Goal: Task Accomplishment & Management: Use online tool/utility

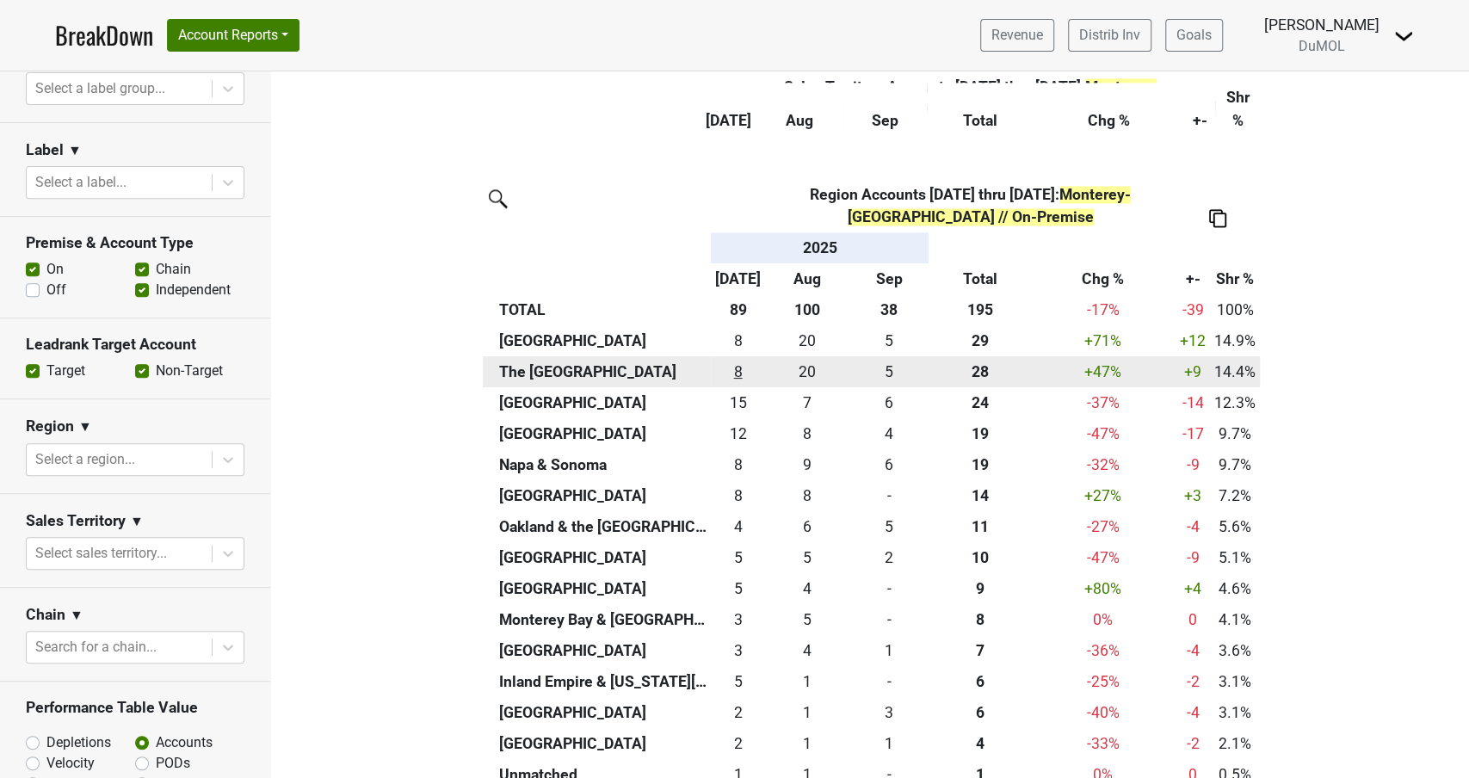
scroll to position [1723, 0]
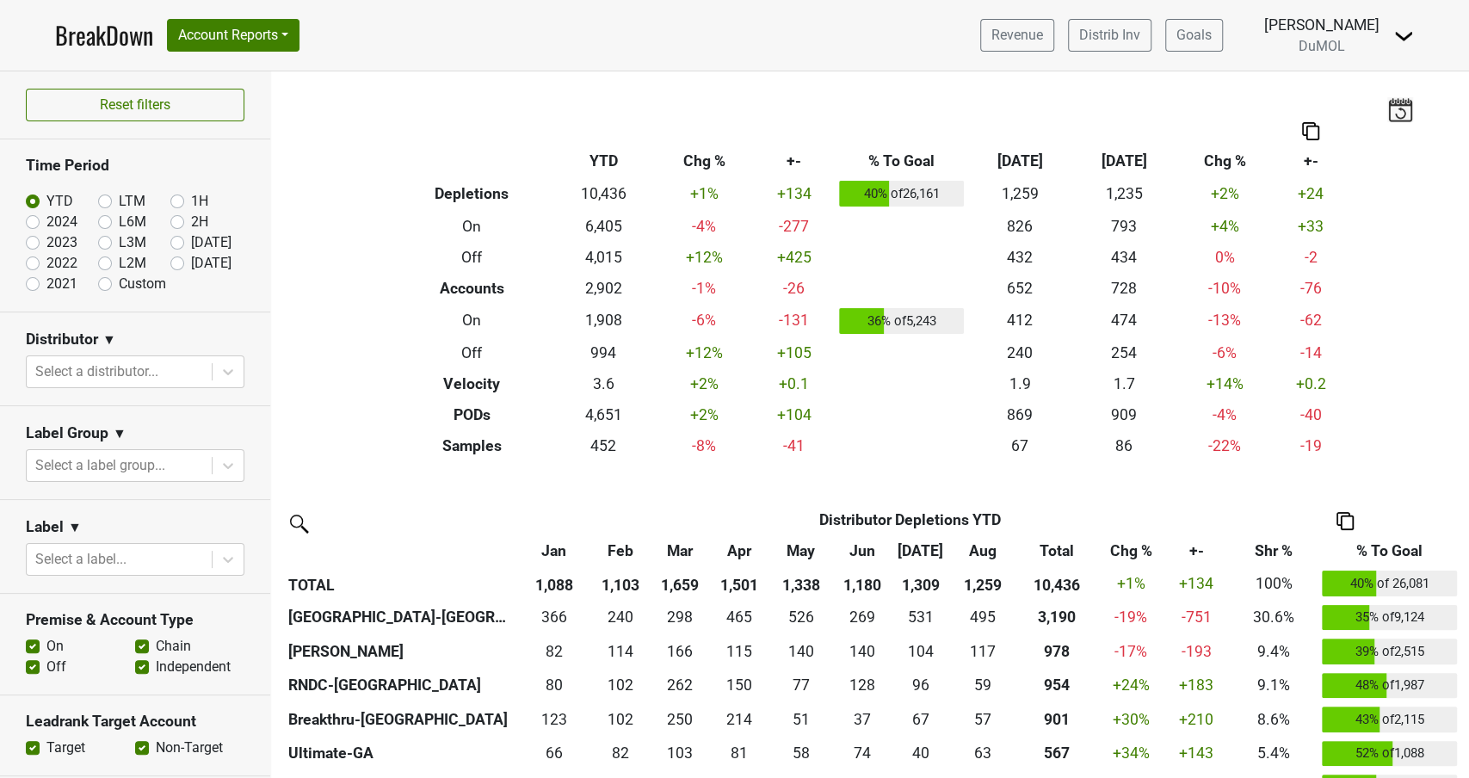
click at [191, 262] on label "[DATE]" at bounding box center [211, 263] width 40 height 21
click at [172, 262] on input "[DATE]" at bounding box center [204, 261] width 69 height 17
radio input "true"
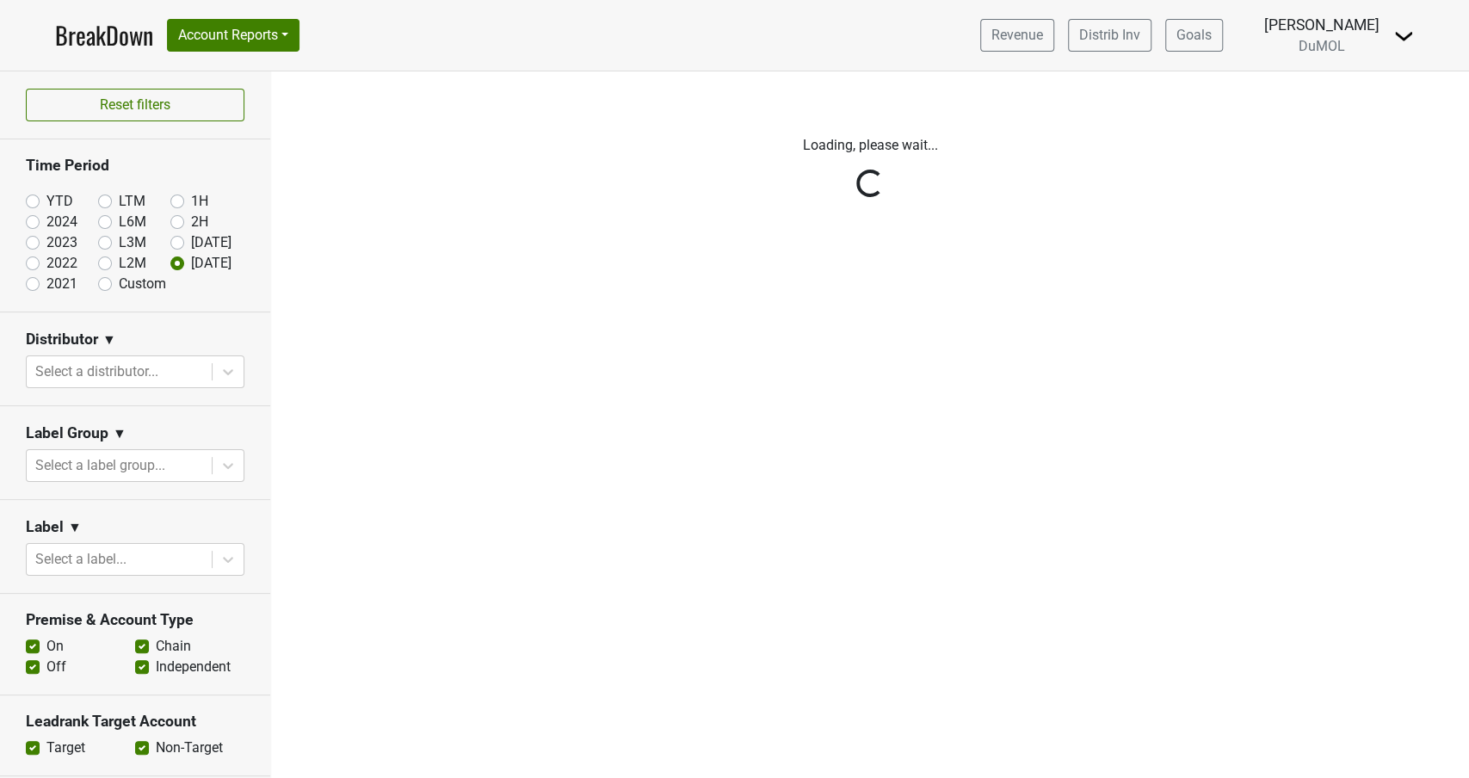
click at [231, 373] on div "Reset filters Time Period YTD LTM 1H 2024 L6M 2H 2023 L3M Aug '25 2022 L2M Sep …" at bounding box center [135, 424] width 271 height 706
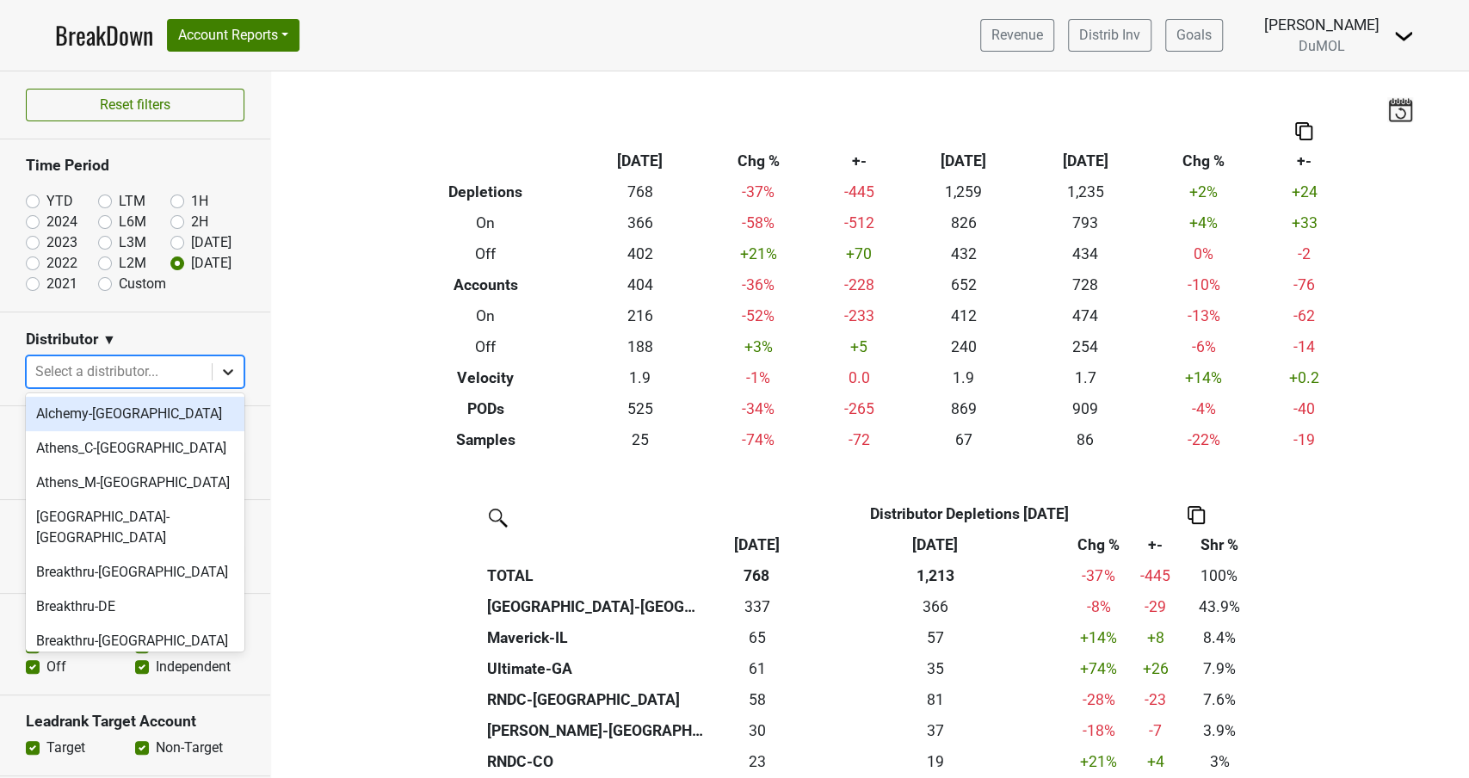
click at [231, 373] on icon at bounding box center [227, 371] width 17 height 17
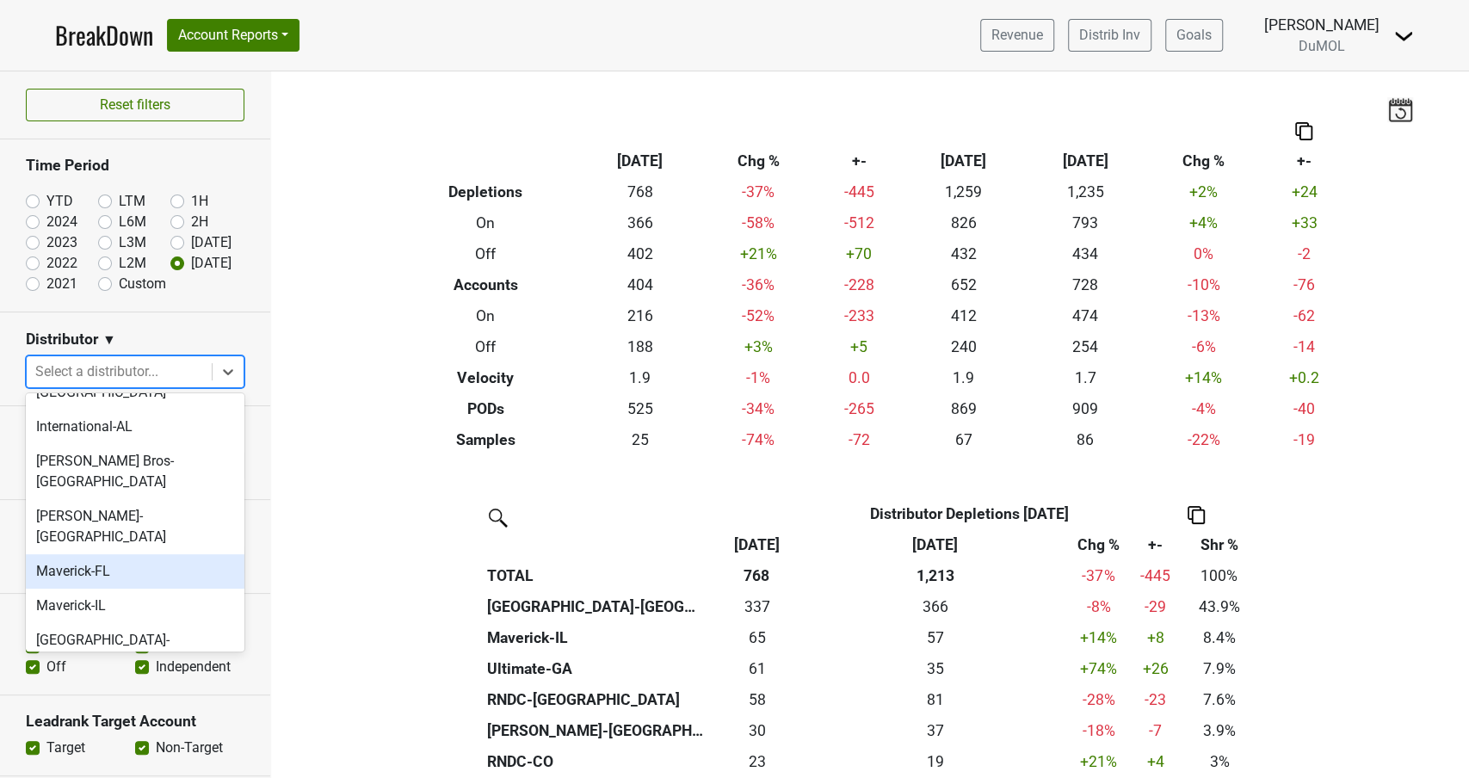
scroll to position [710, 0]
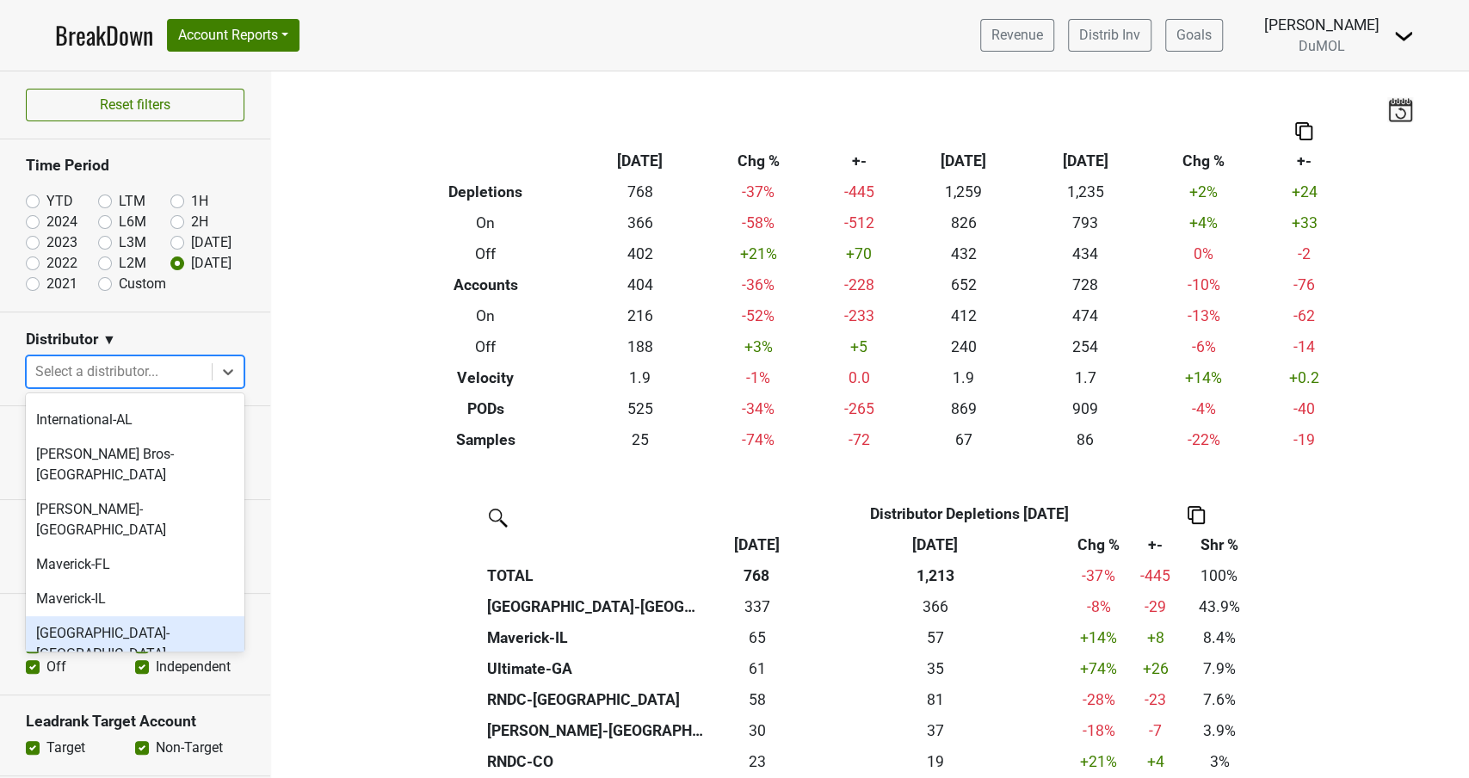
click at [110, 616] on div "[GEOGRAPHIC_DATA]-[GEOGRAPHIC_DATA]" at bounding box center [135, 643] width 219 height 55
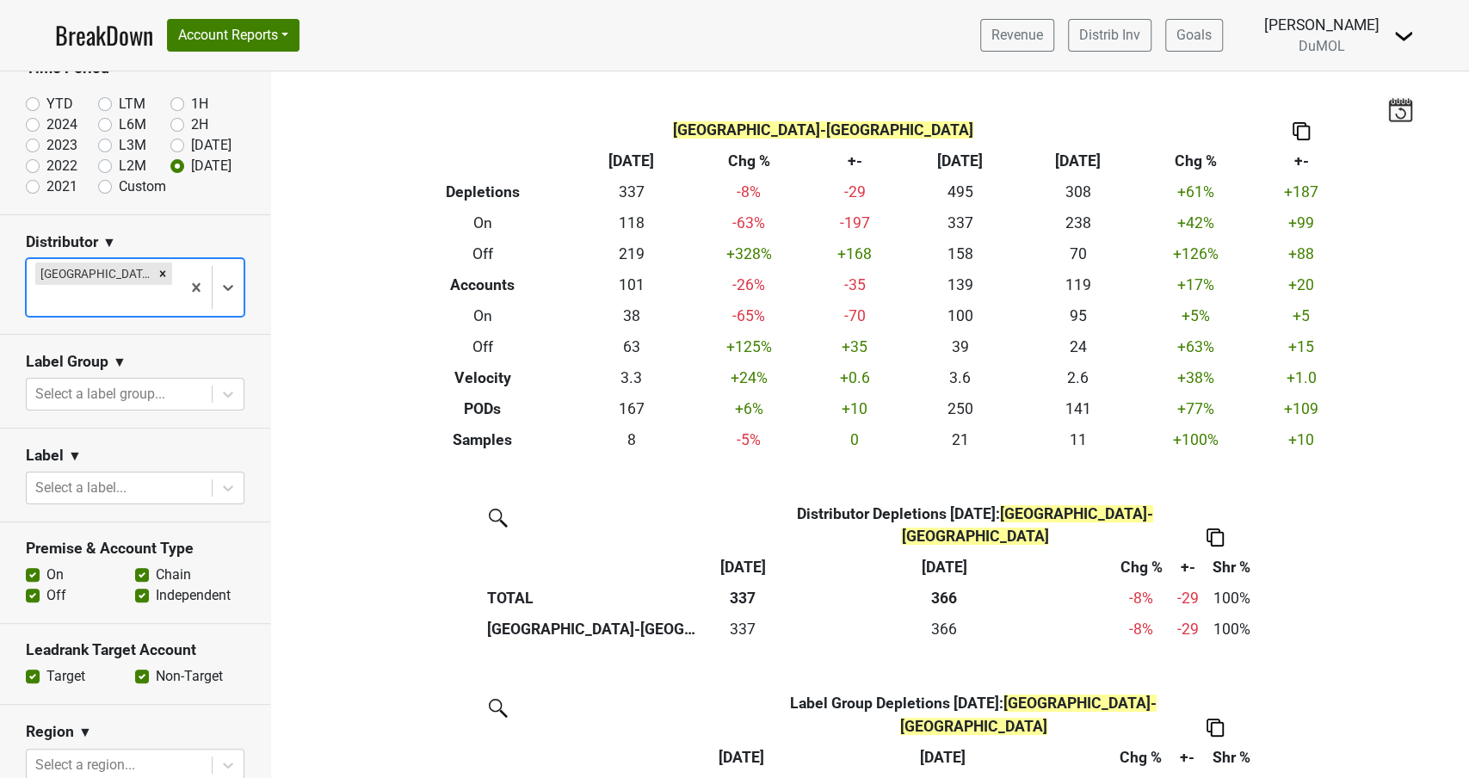
scroll to position [102, 0]
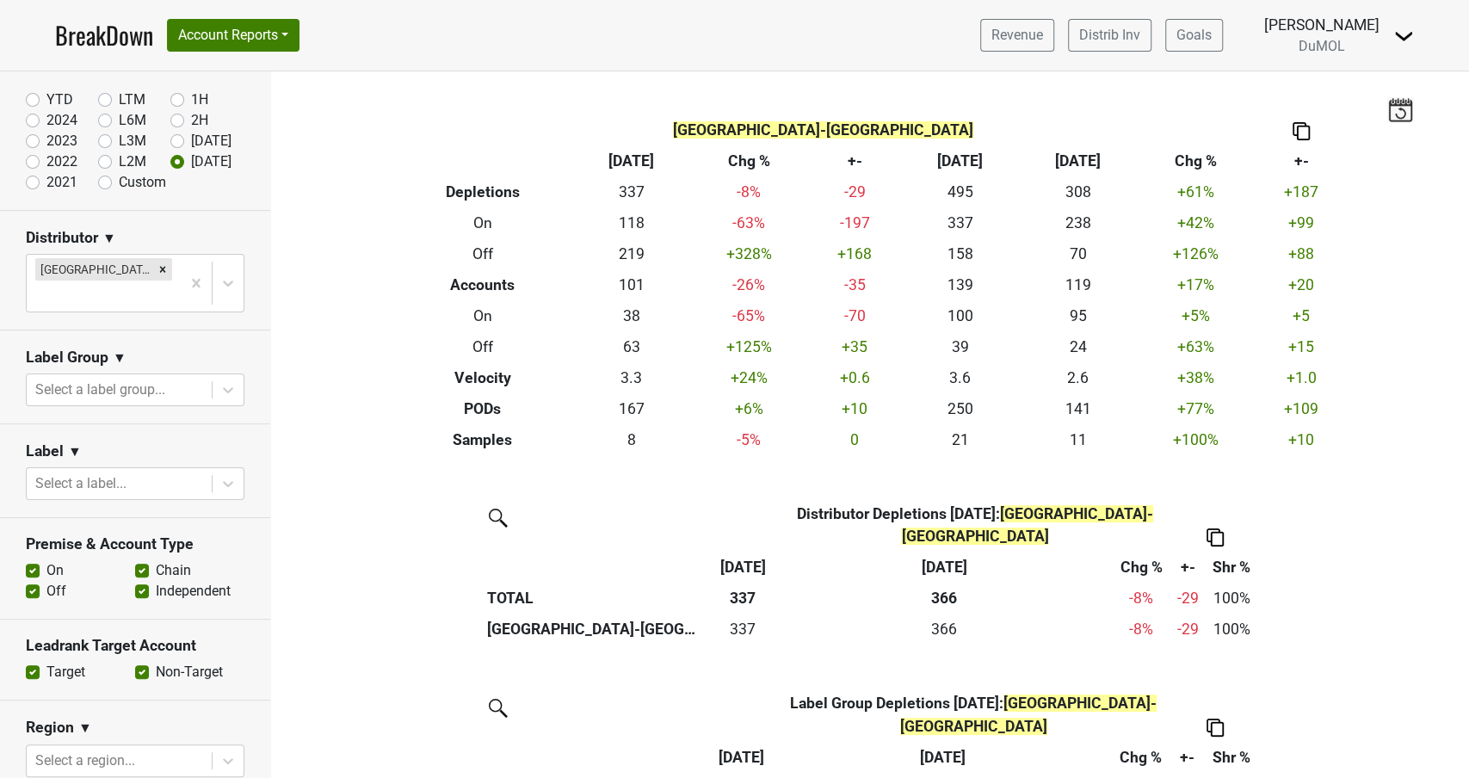
click at [46, 581] on label "Off" at bounding box center [56, 591] width 20 height 21
click at [34, 581] on input "Off" at bounding box center [33, 589] width 14 height 17
checkbox input "false"
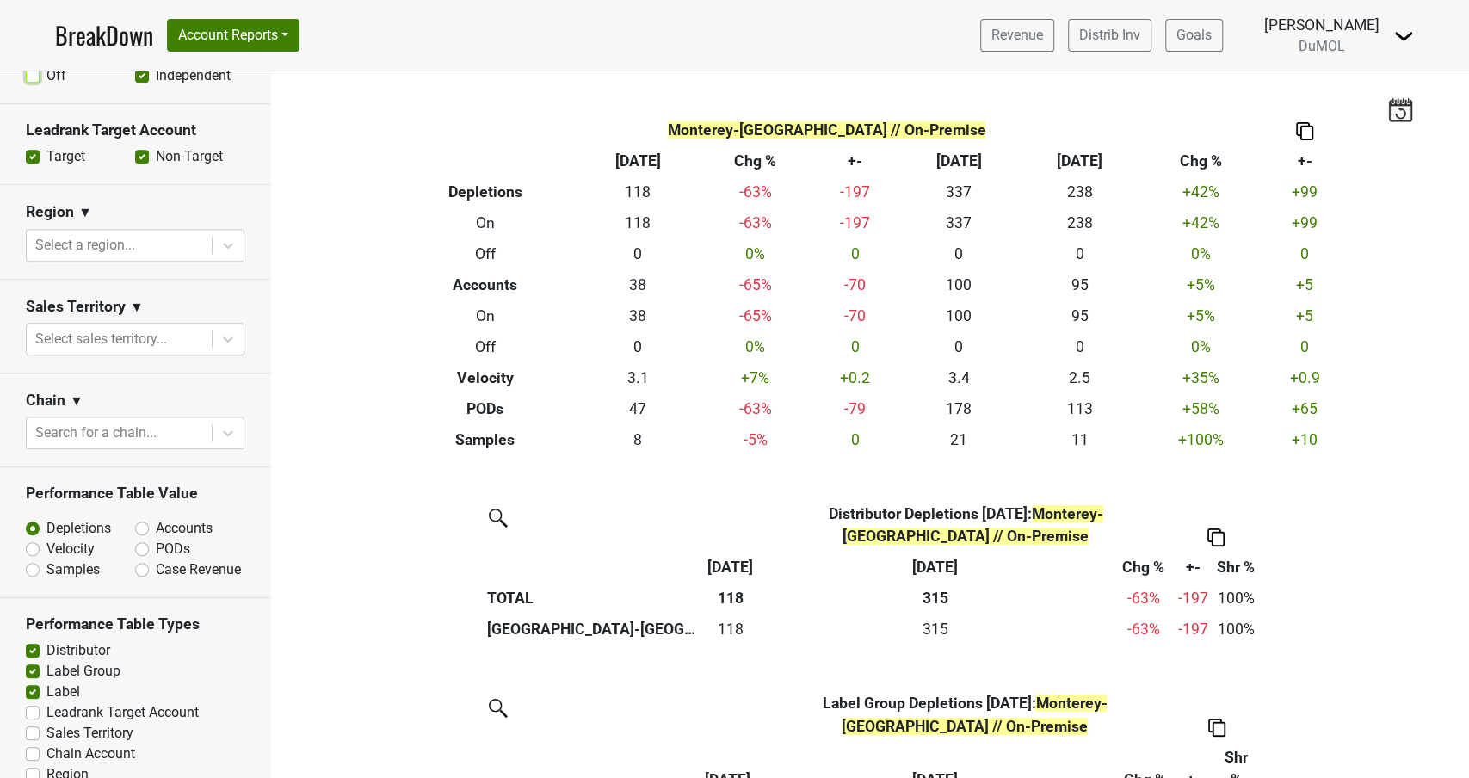
scroll to position [618, 0]
click at [156, 517] on label "Accounts" at bounding box center [184, 527] width 57 height 21
click at [145, 517] on input "Accounts" at bounding box center [187, 525] width 104 height 17
radio input "true"
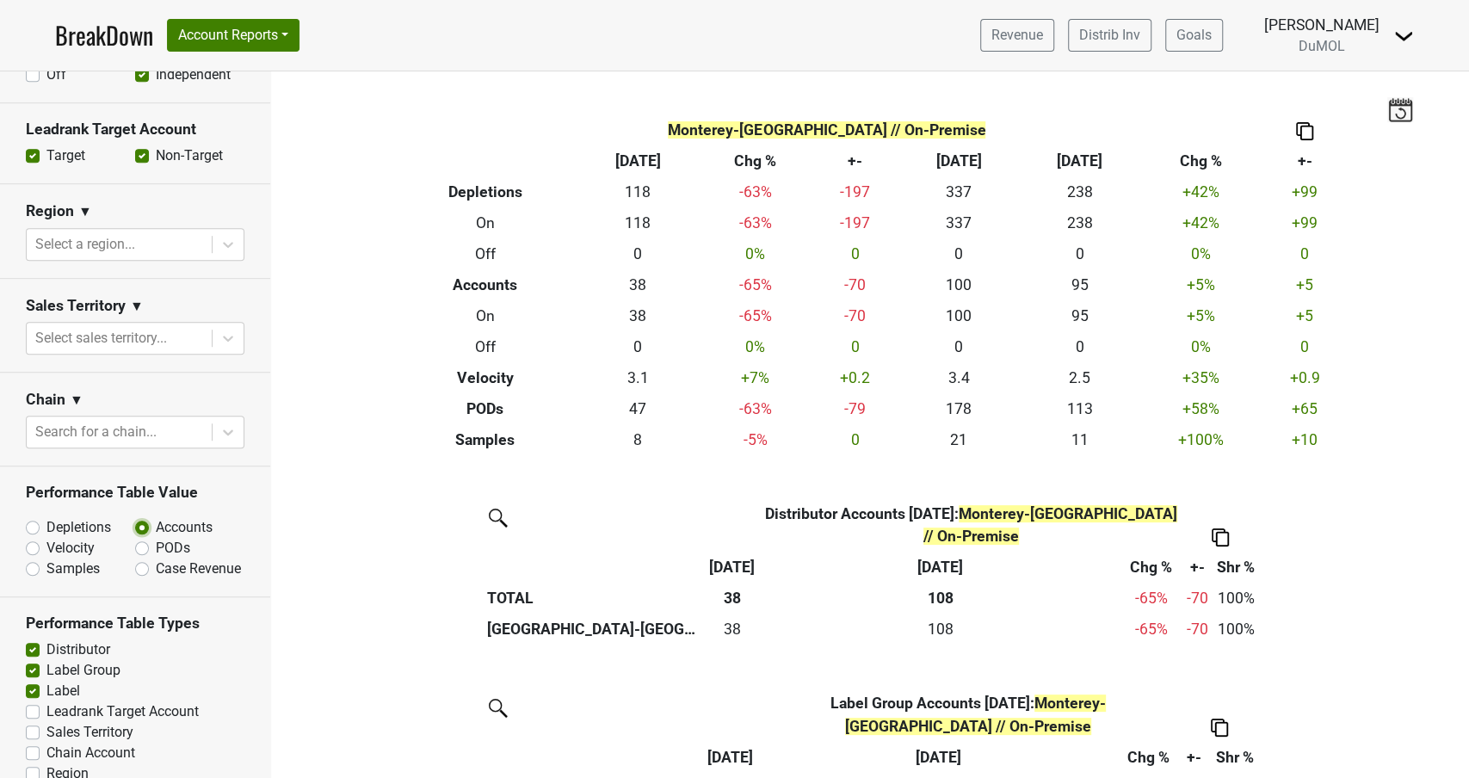
scroll to position [675, 0]
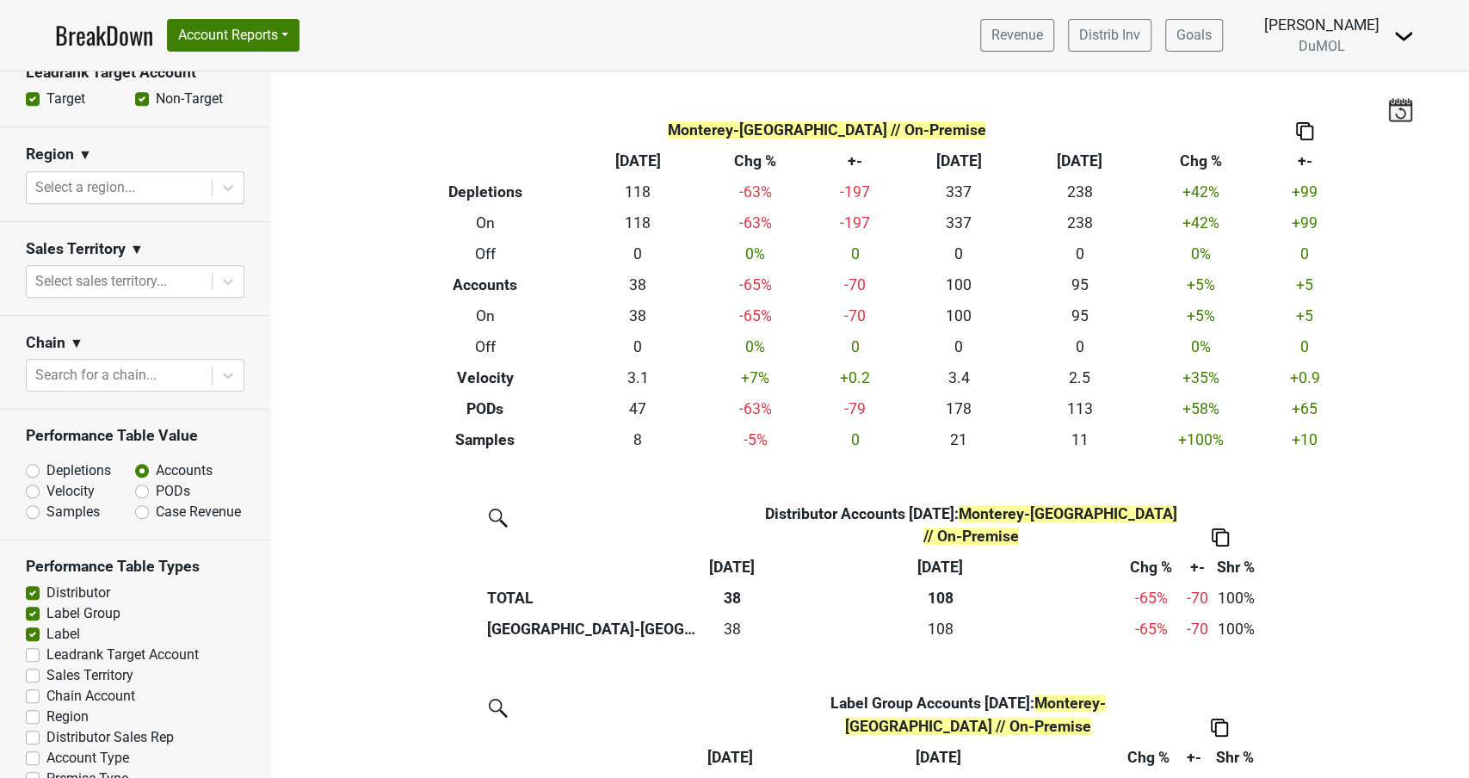
click at [46, 706] on label "Region" at bounding box center [67, 716] width 42 height 21
click at [36, 706] on input "Region" at bounding box center [33, 714] width 14 height 17
checkbox input "true"
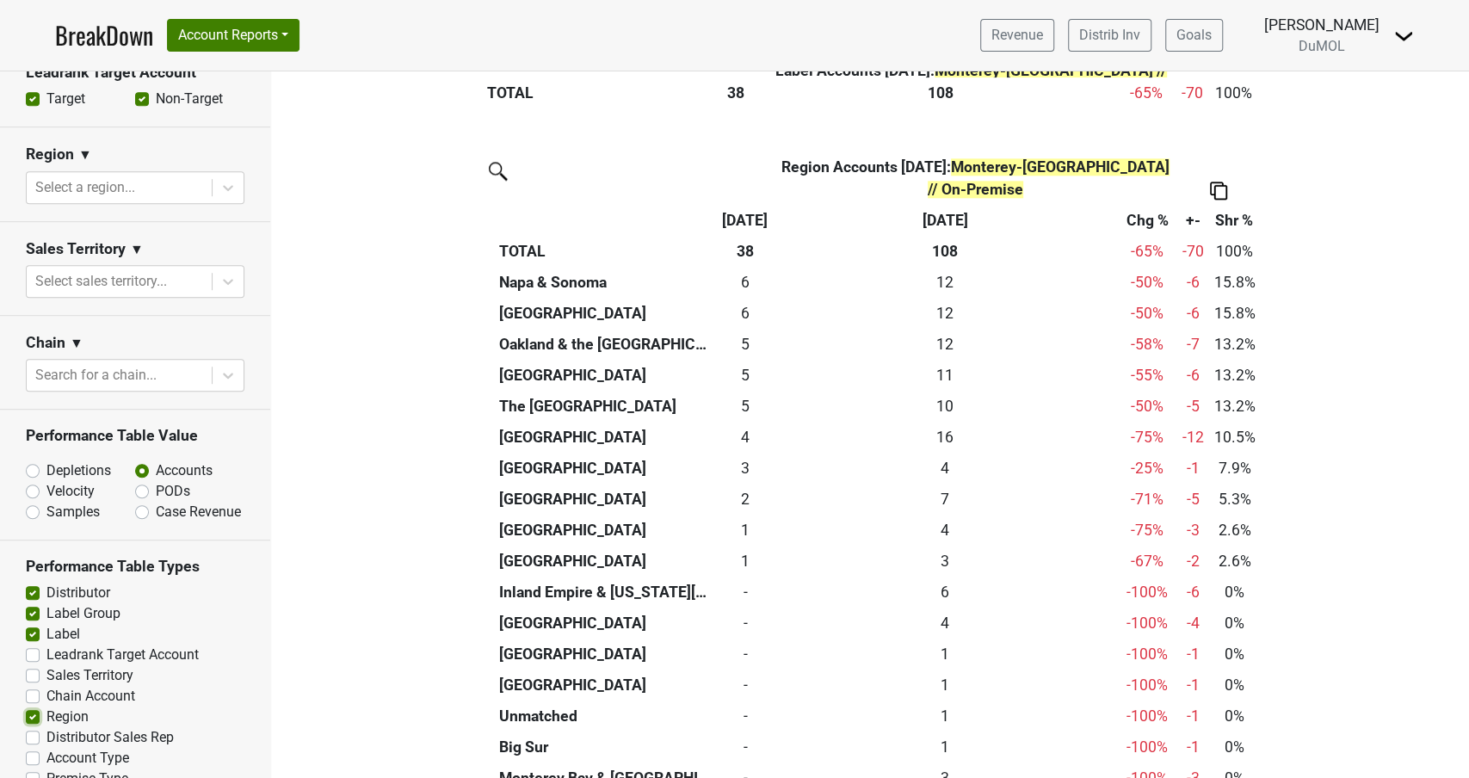
scroll to position [1418, 0]
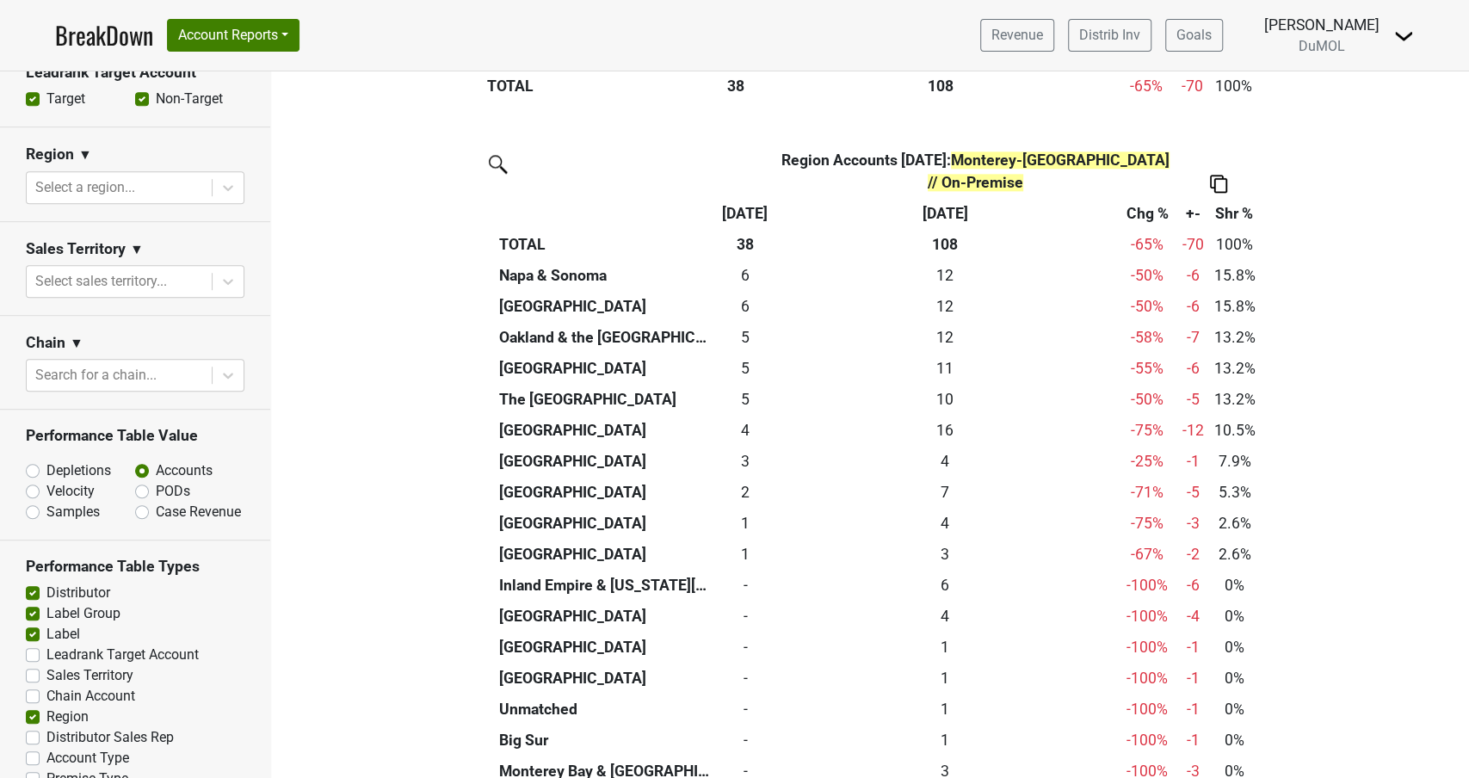
click at [1217, 175] on img at bounding box center [1218, 184] width 17 height 18
click at [1223, 112] on div "Export to Excel" at bounding box center [1217, 106] width 88 height 25
click at [46, 727] on label "Distributor Sales Rep" at bounding box center [109, 737] width 127 height 21
click at [33, 727] on input "Distributor Sales Rep" at bounding box center [33, 735] width 14 height 17
checkbox input "true"
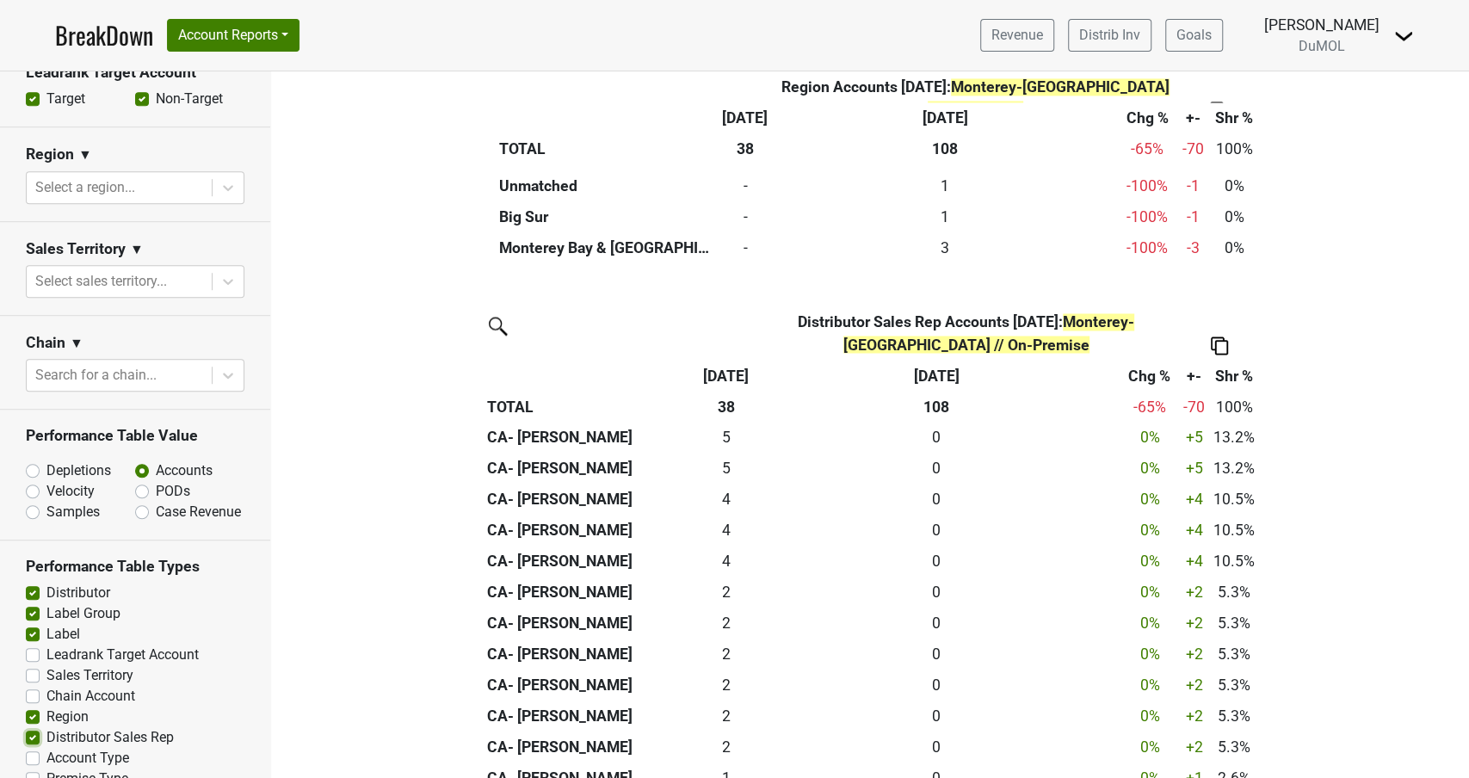
scroll to position [1938, 0]
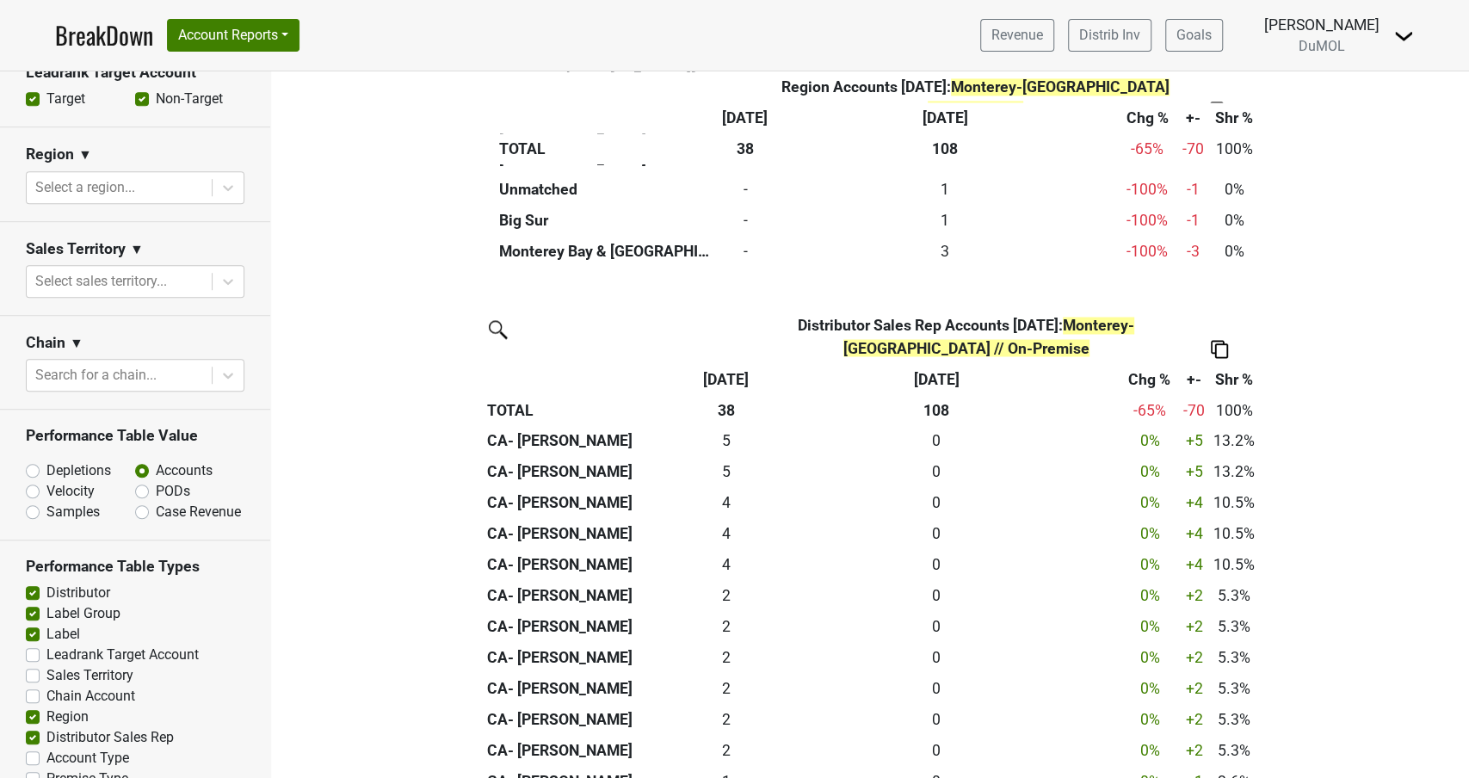
click at [46, 460] on label "Depletions" at bounding box center [78, 470] width 65 height 21
click at [33, 460] on input "Depletions" at bounding box center [78, 468] width 104 height 17
radio input "true"
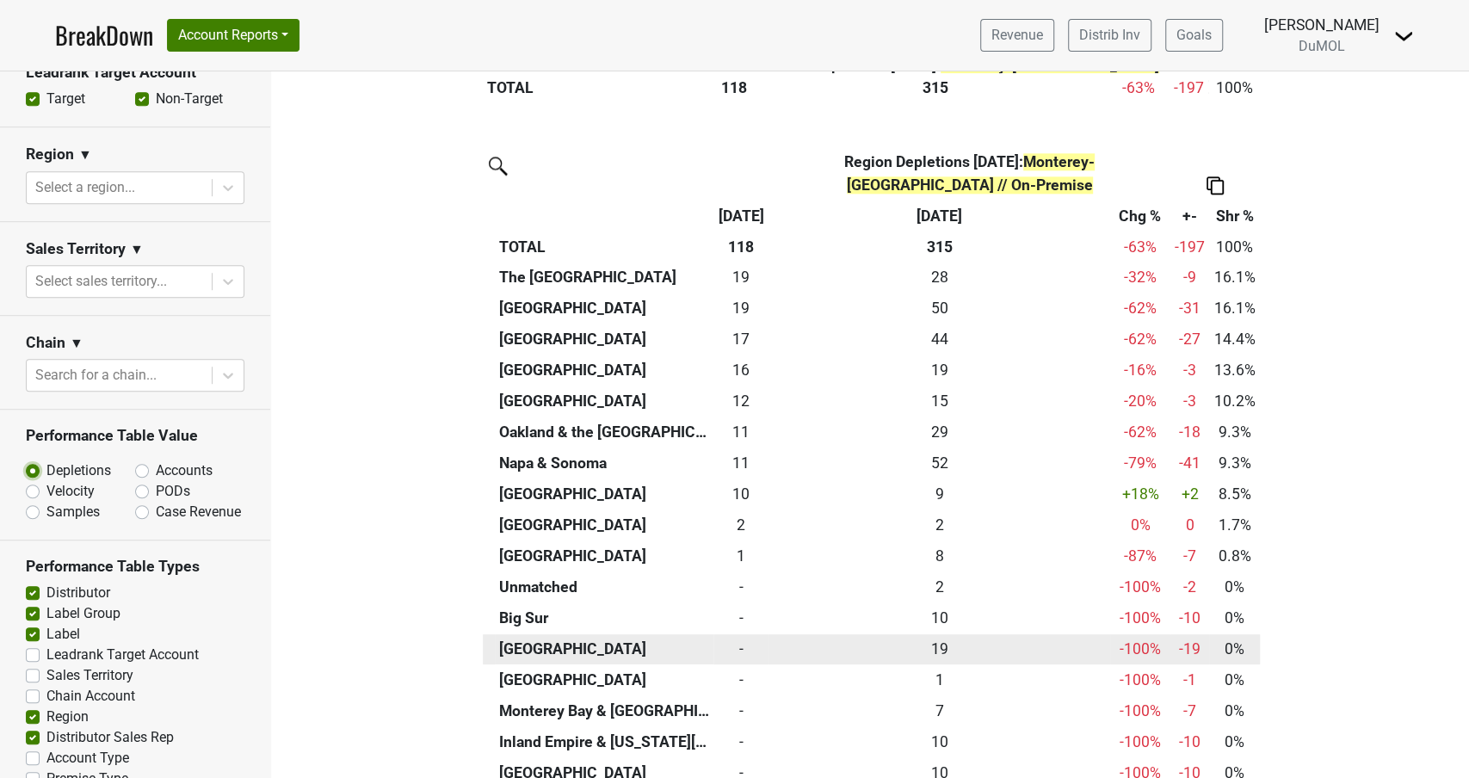
scroll to position [1437, 0]
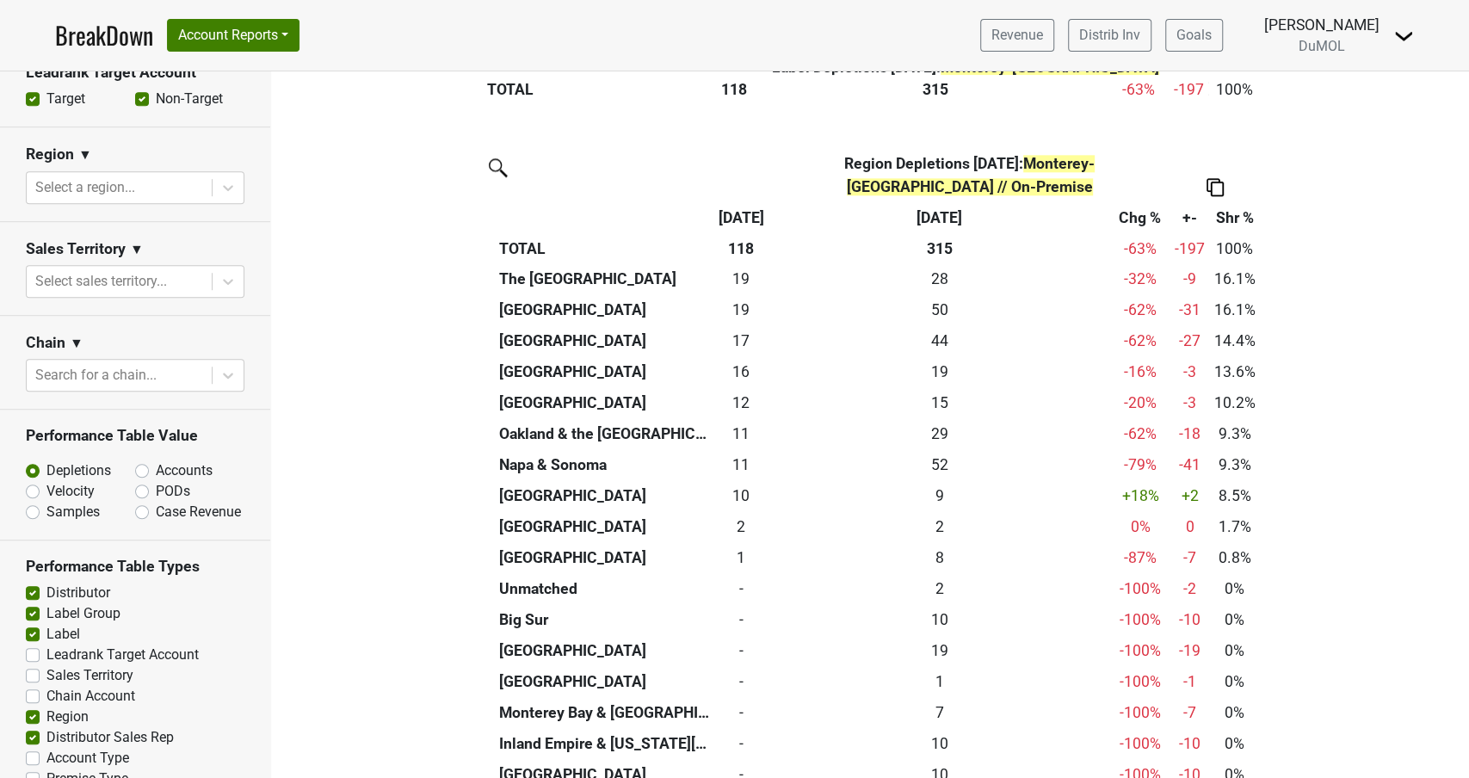
click at [156, 460] on label "Accounts" at bounding box center [184, 470] width 57 height 21
click at [138, 460] on input "Accounts" at bounding box center [187, 468] width 104 height 17
radio input "true"
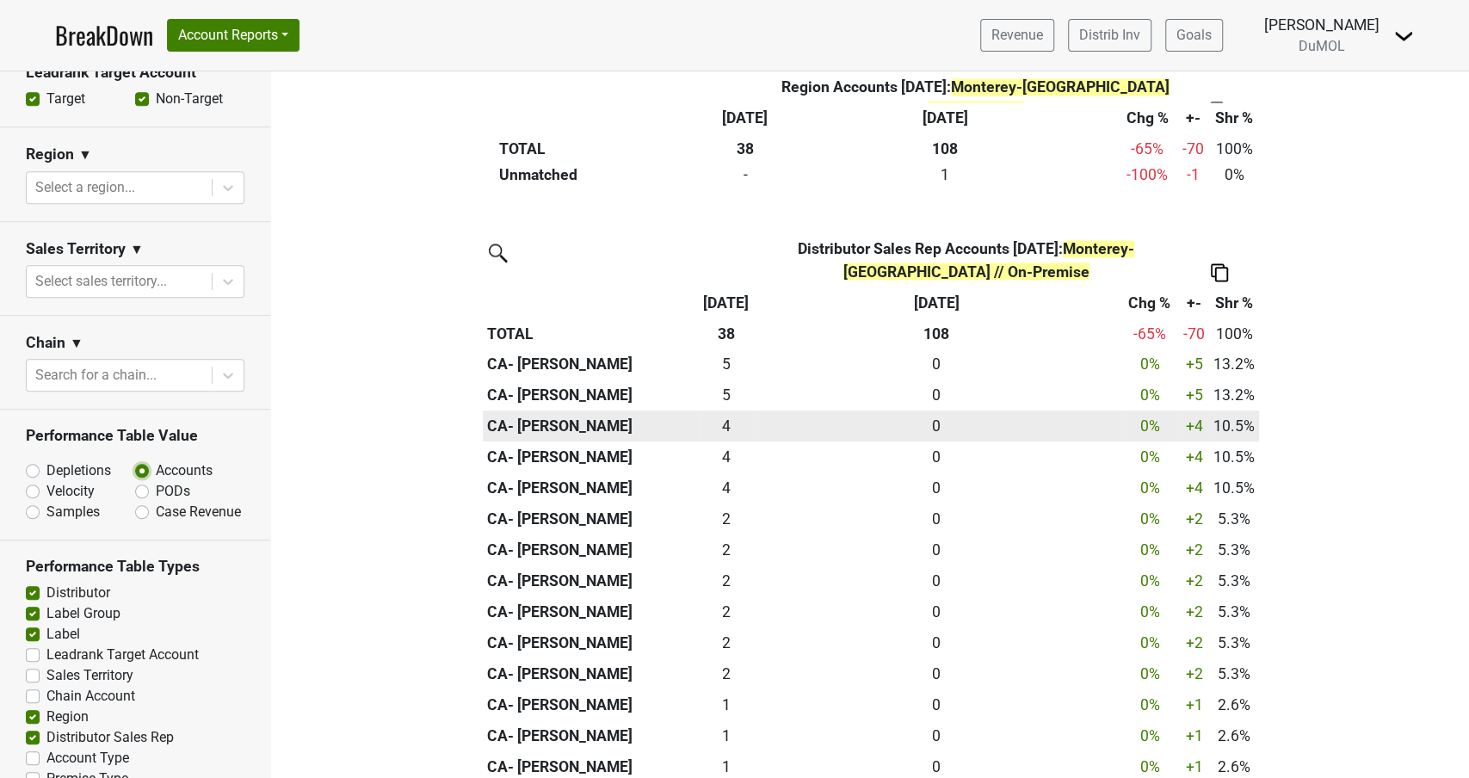
scroll to position [2022, 0]
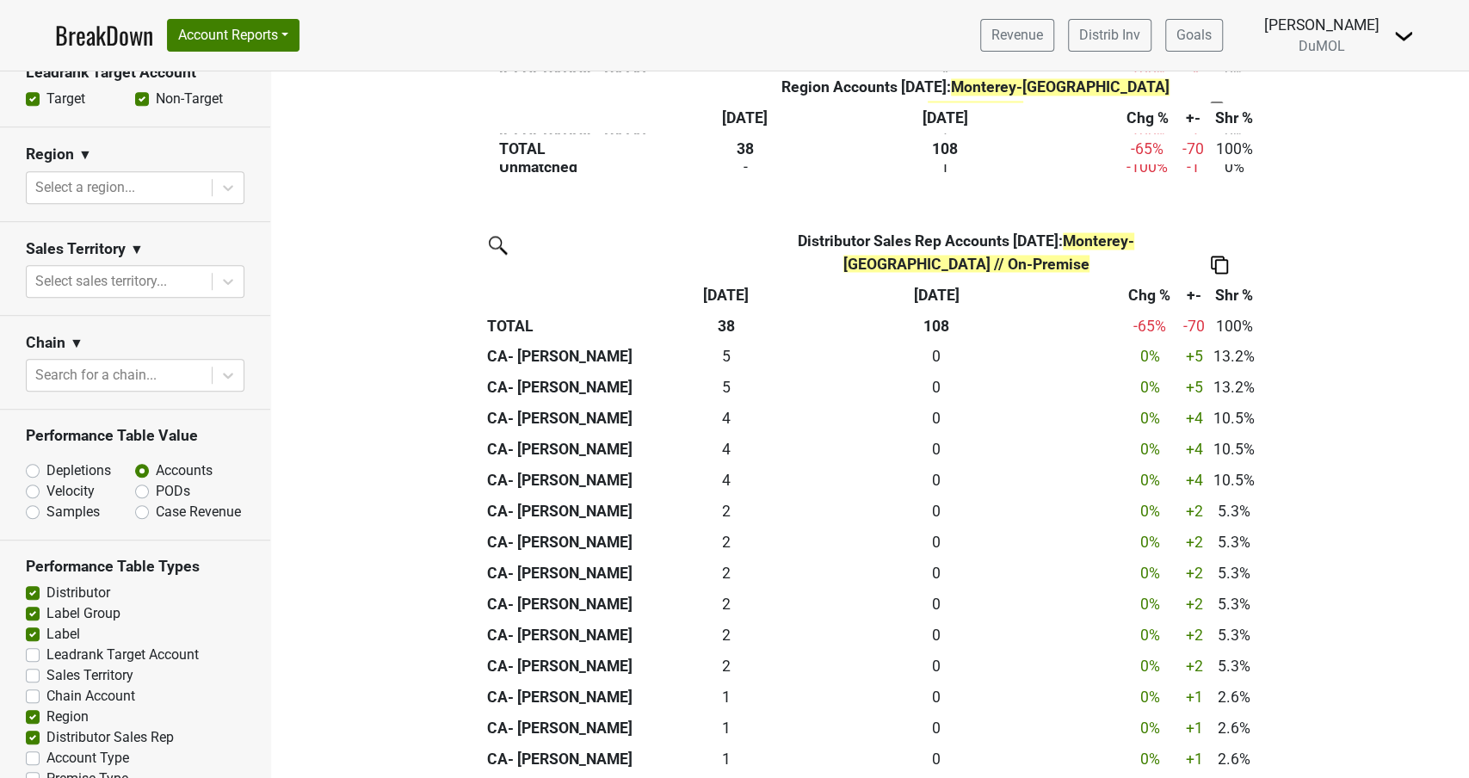
click at [1216, 256] on img at bounding box center [1219, 265] width 17 height 18
click at [1212, 207] on div "Export to Excel" at bounding box center [1217, 209] width 88 height 25
click at [46, 460] on label "Depletions" at bounding box center [78, 470] width 65 height 21
click at [30, 460] on input "Depletions" at bounding box center [78, 468] width 104 height 17
radio input "true"
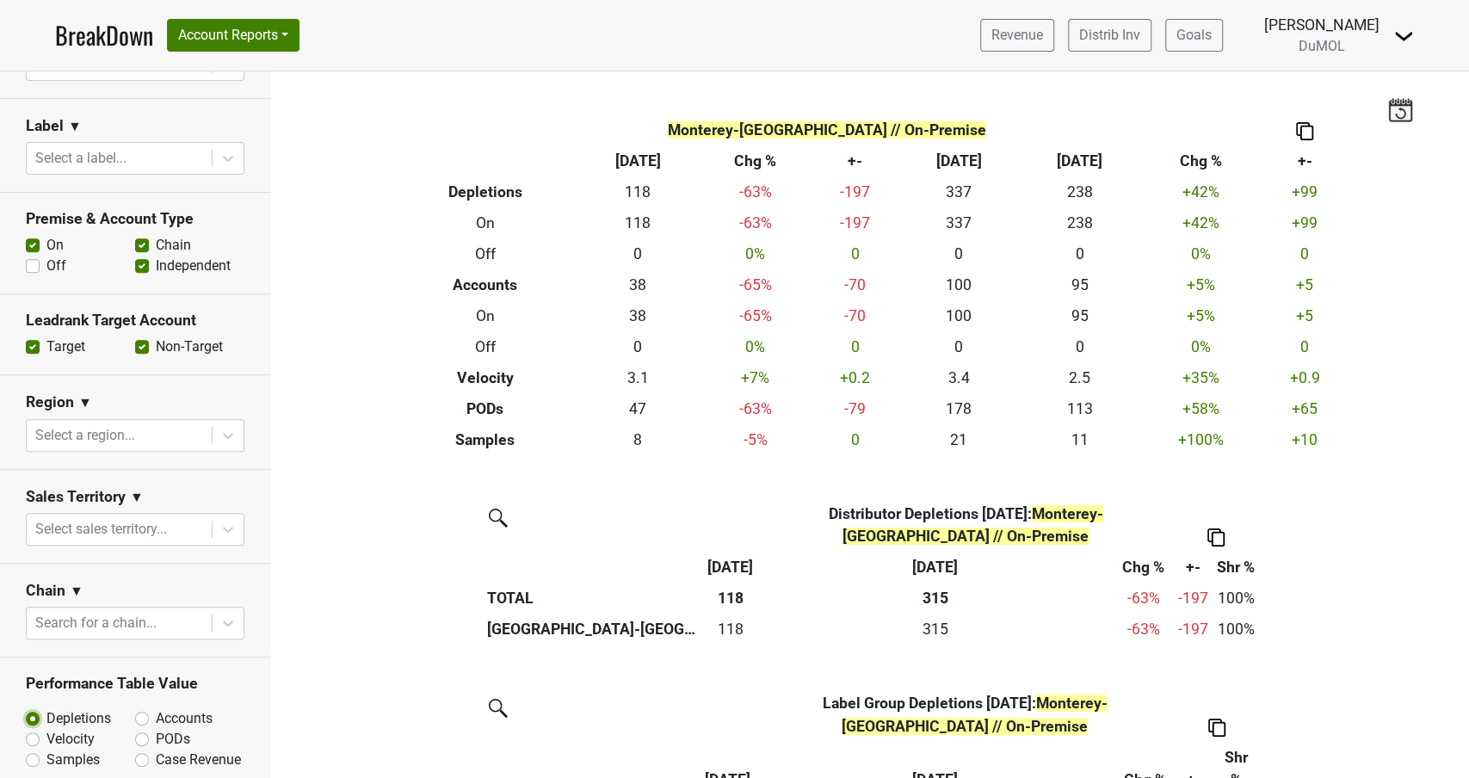
scroll to position [426, 0]
click at [46, 256] on label "Off" at bounding box center [56, 266] width 20 height 21
click at [36, 256] on input "Off" at bounding box center [33, 264] width 14 height 17
checkbox input "true"
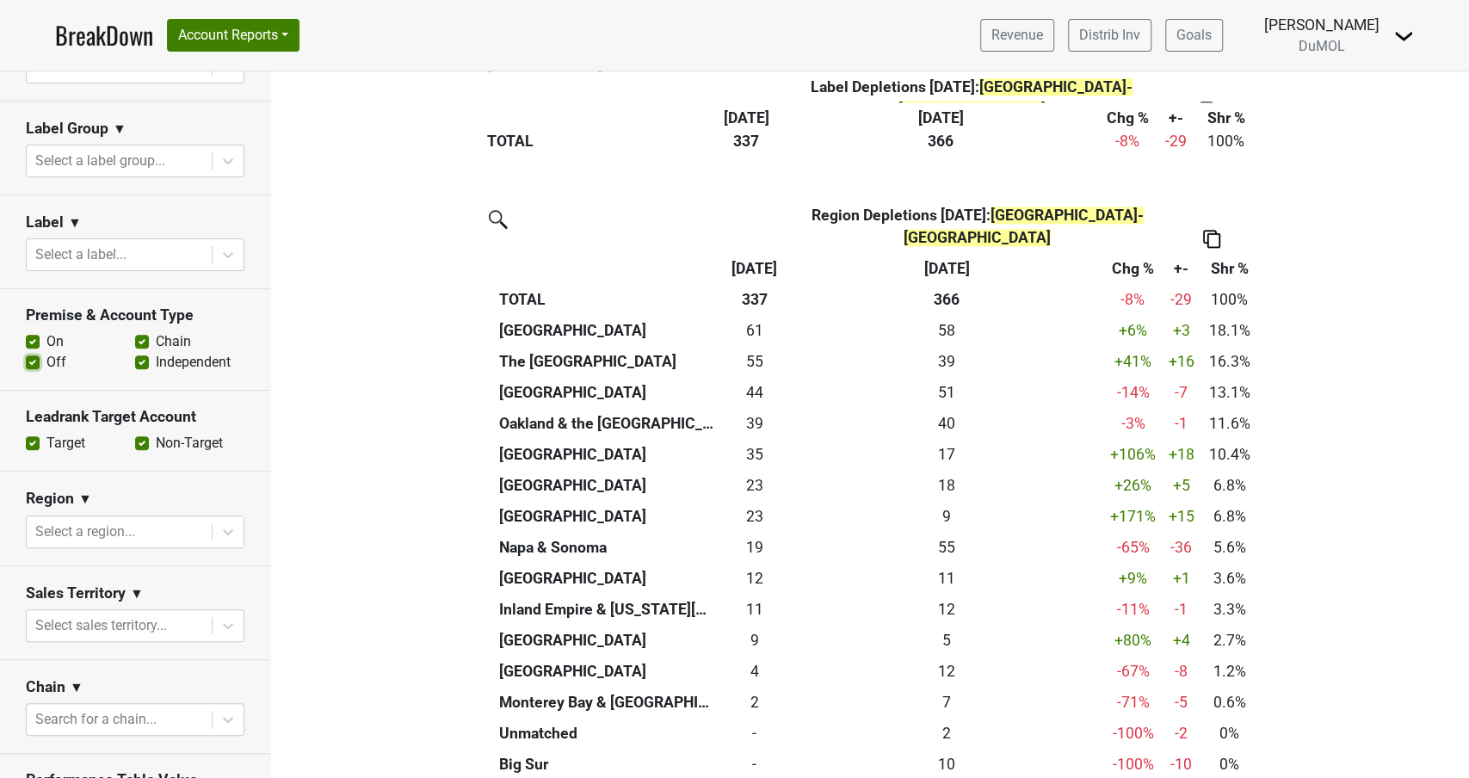
scroll to position [329, 0]
click at [156, 333] on label "Chain" at bounding box center [173, 343] width 35 height 21
click at [144, 333] on input "Chain" at bounding box center [142, 341] width 14 height 17
checkbox input "false"
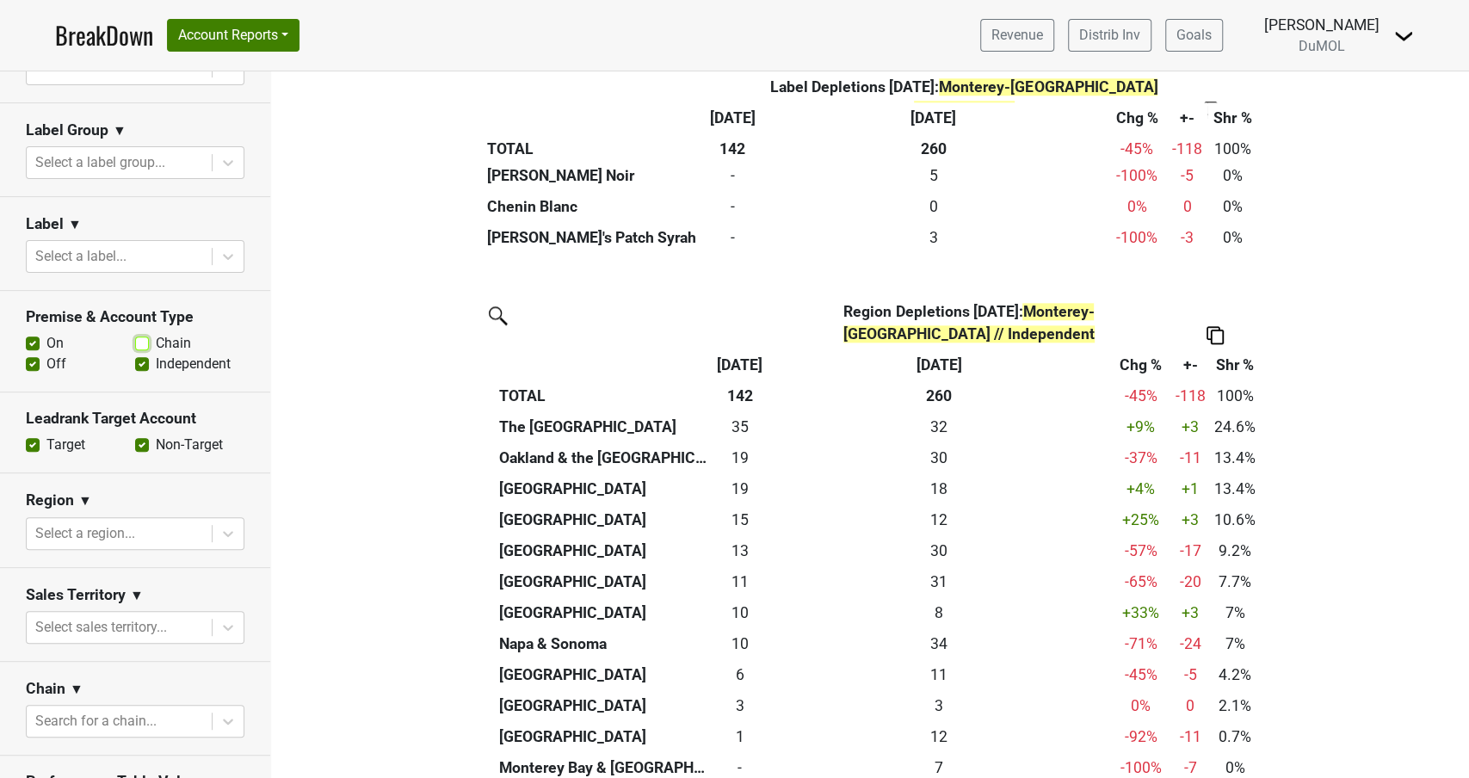
scroll to position [1263, 0]
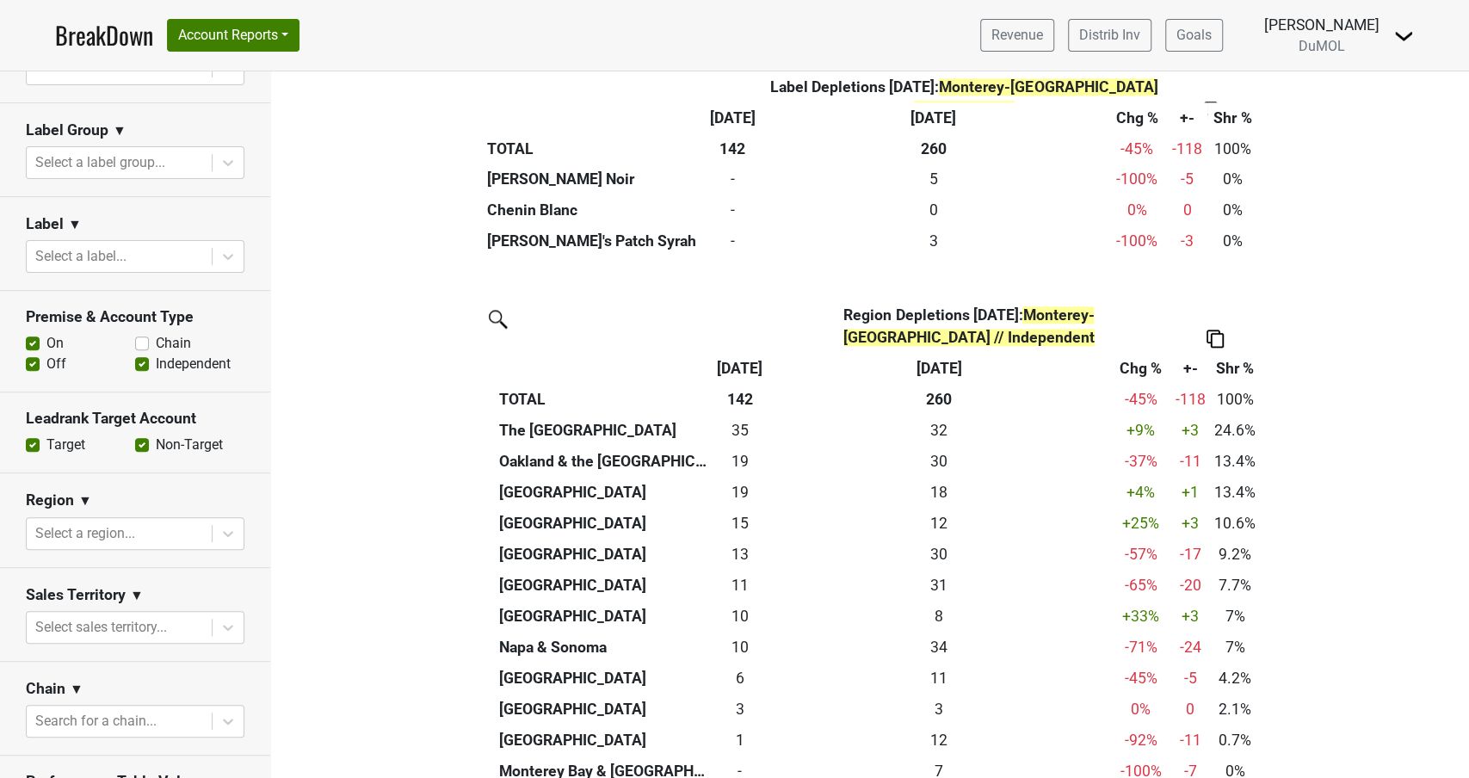
click at [1213, 338] on img at bounding box center [1214, 339] width 17 height 18
click at [1216, 306] on div "Export to Excel" at bounding box center [1213, 307] width 88 height 25
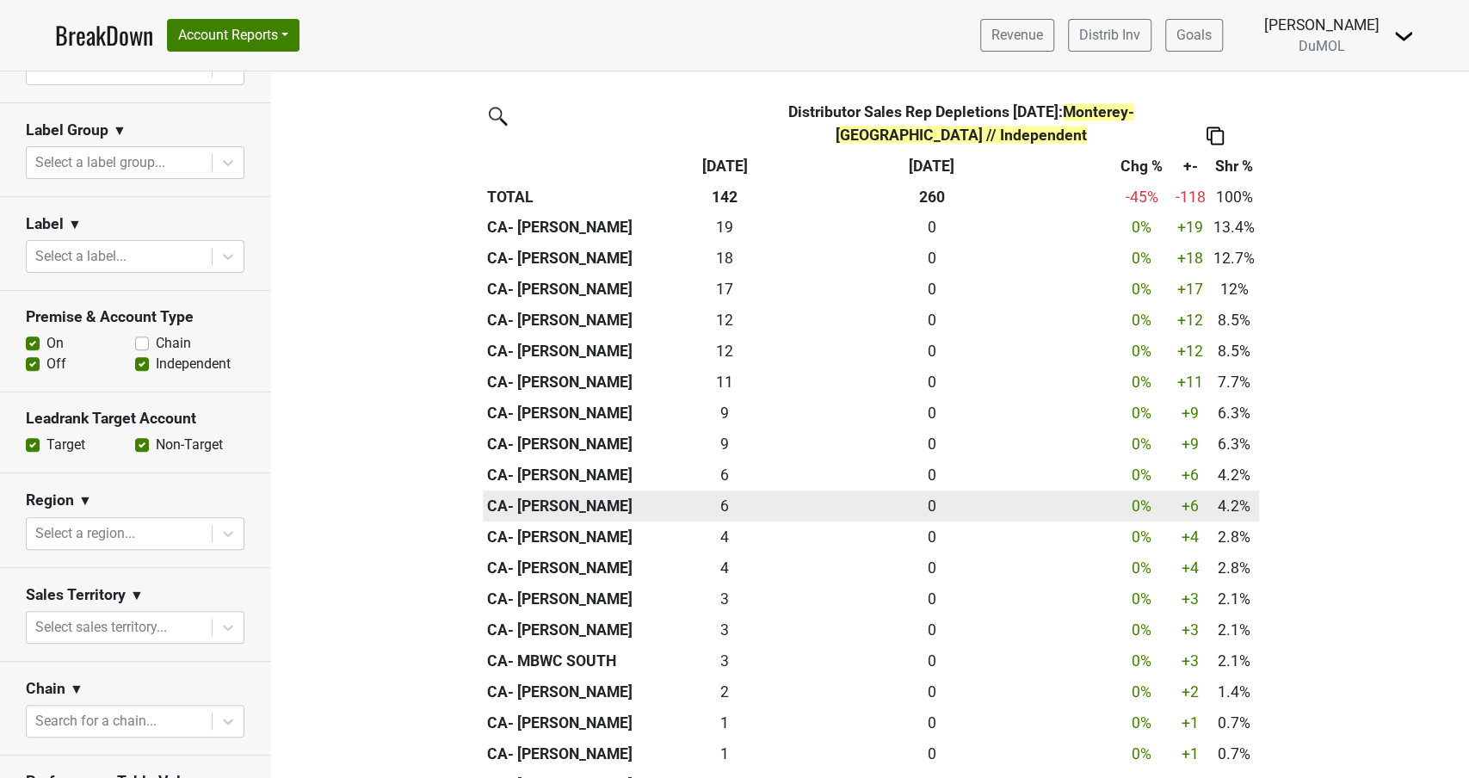
scroll to position [2155, 0]
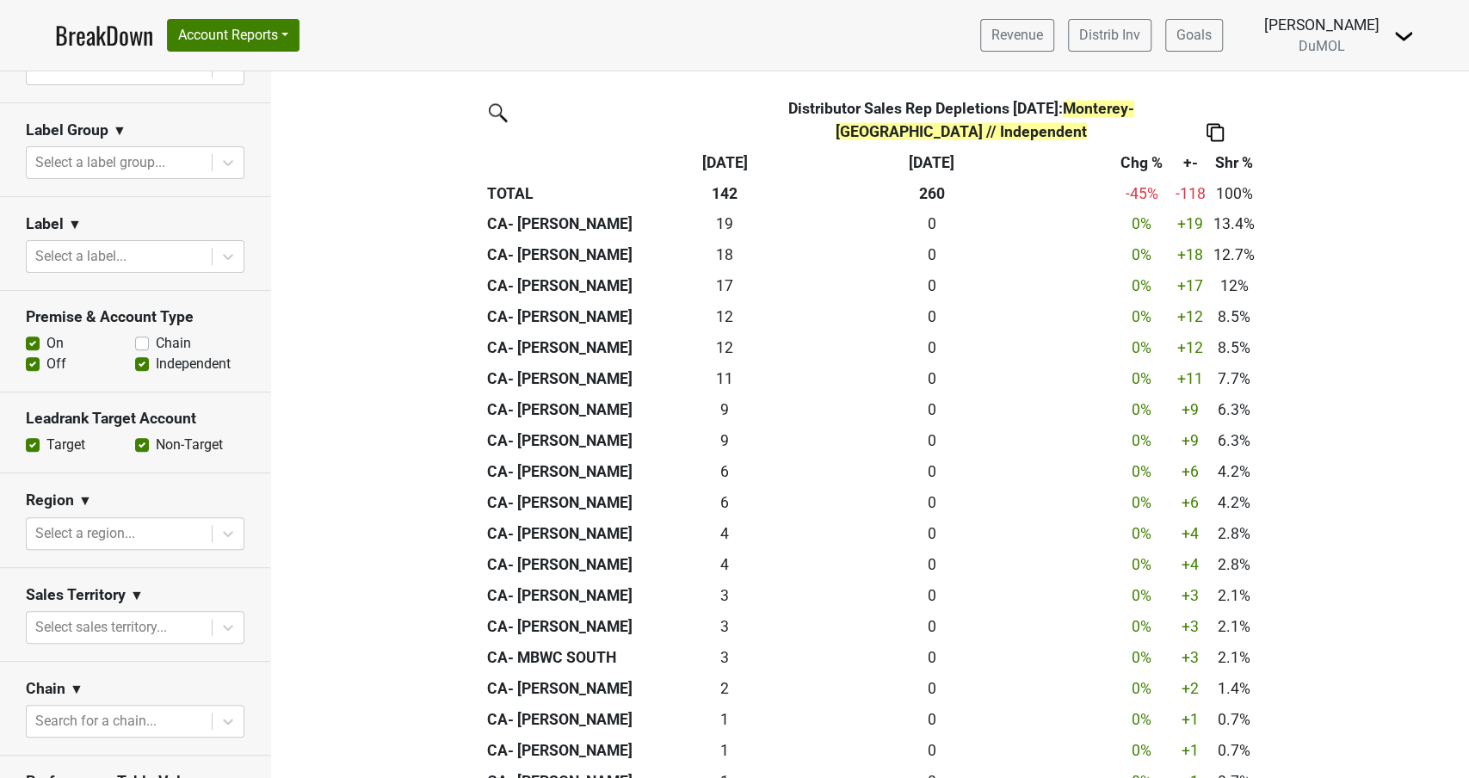
click at [1220, 141] on img at bounding box center [1214, 132] width 17 height 18
click at [1224, 126] on div "Export to Excel" at bounding box center [1213, 123] width 88 height 25
